Goal: Task Accomplishment & Management: Manage account settings

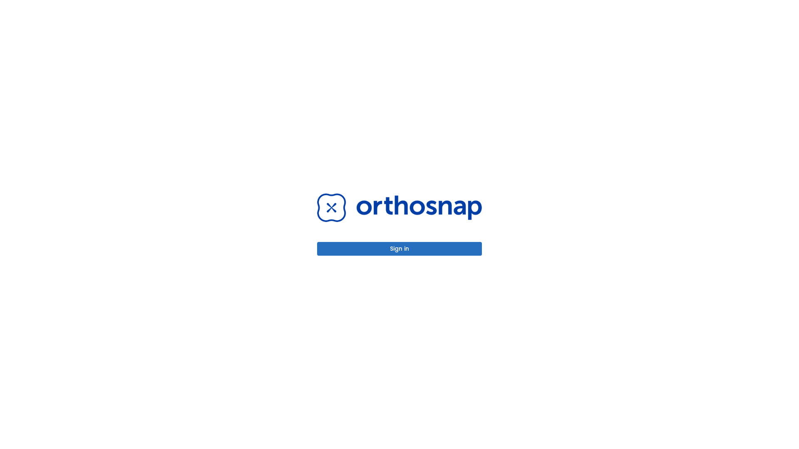
click at [400, 249] on button "Sign in" at bounding box center [399, 249] width 165 height 14
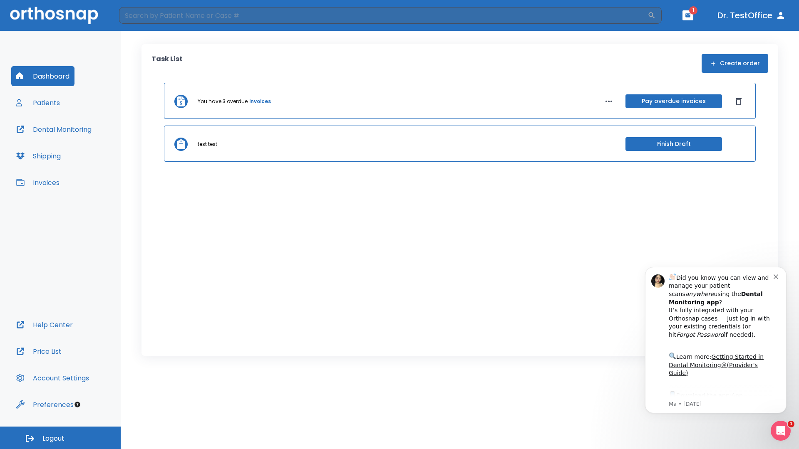
click at [60, 438] on span "Logout" at bounding box center [53, 438] width 22 height 9
